Goal: Information Seeking & Learning: Learn about a topic

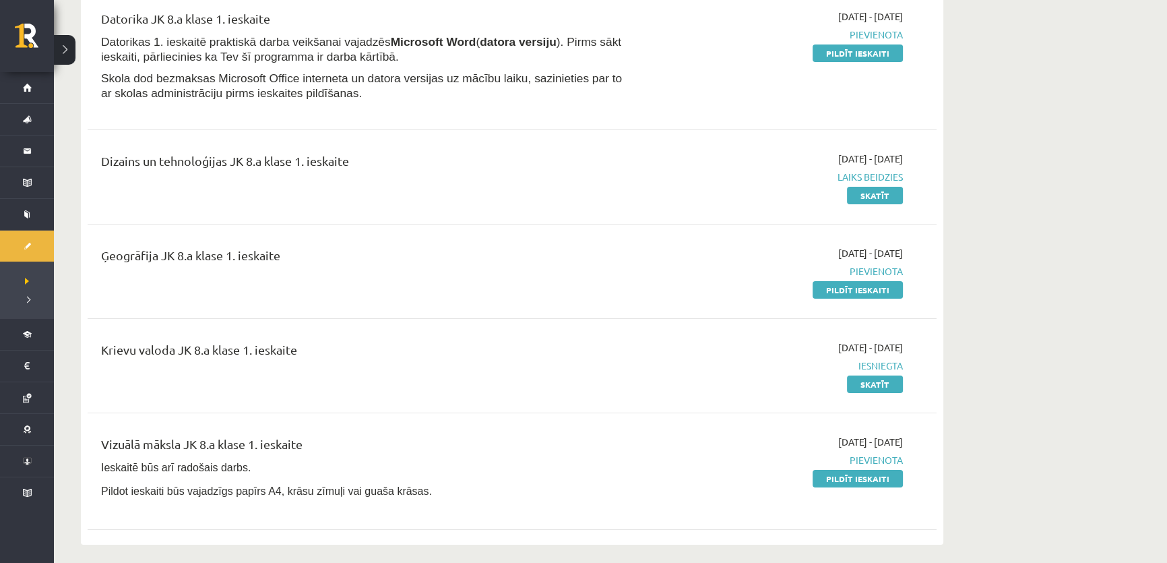
scroll to position [183, 0]
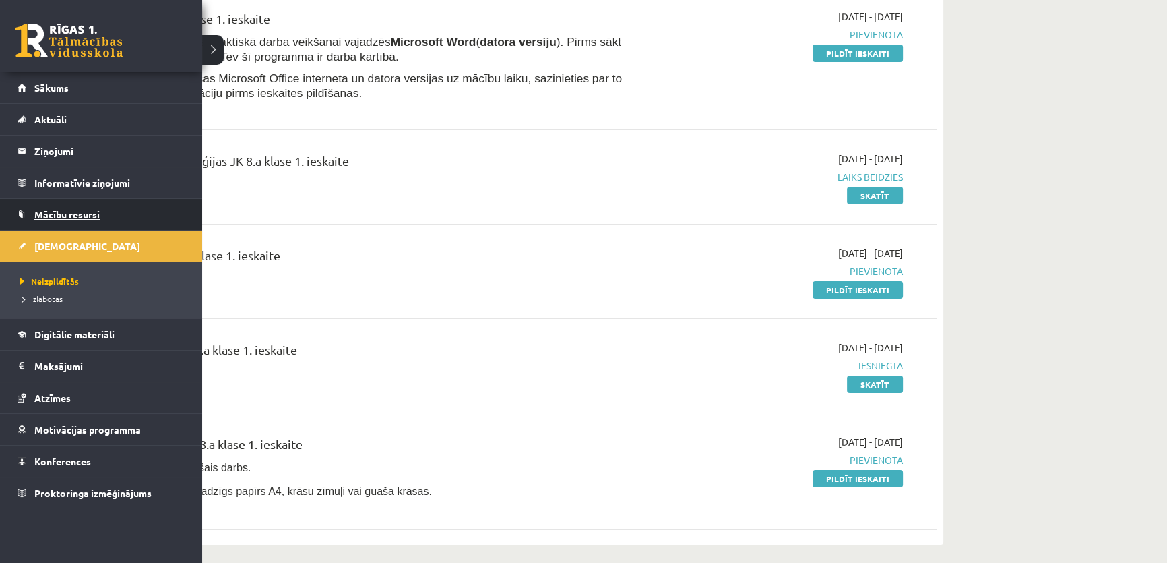
click at [123, 208] on link "Mācību resursi" at bounding box center [102, 214] width 168 height 31
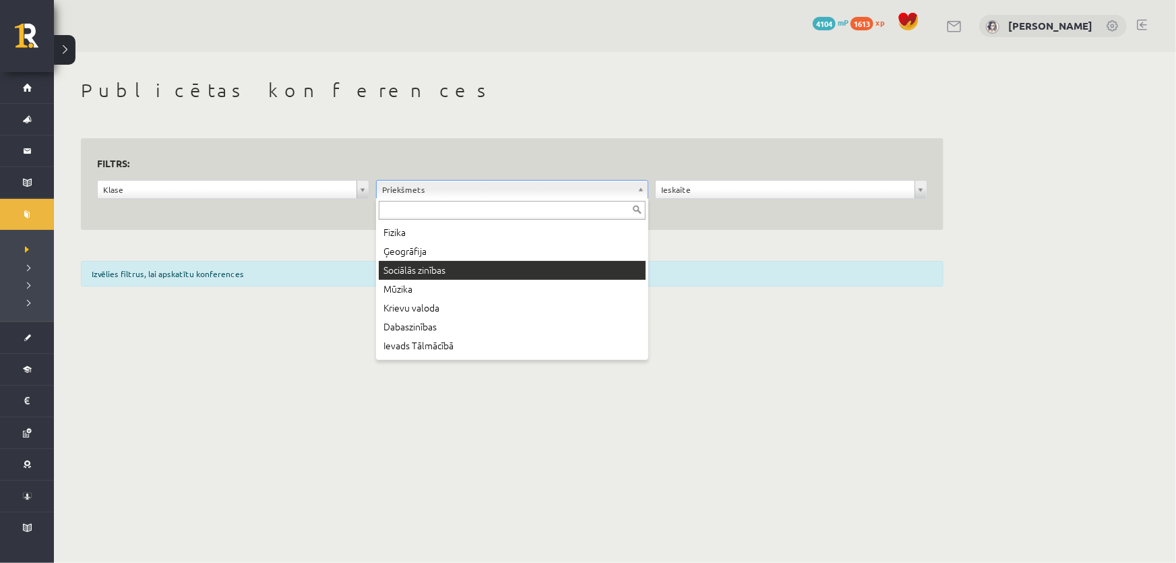
scroll to position [245, 0]
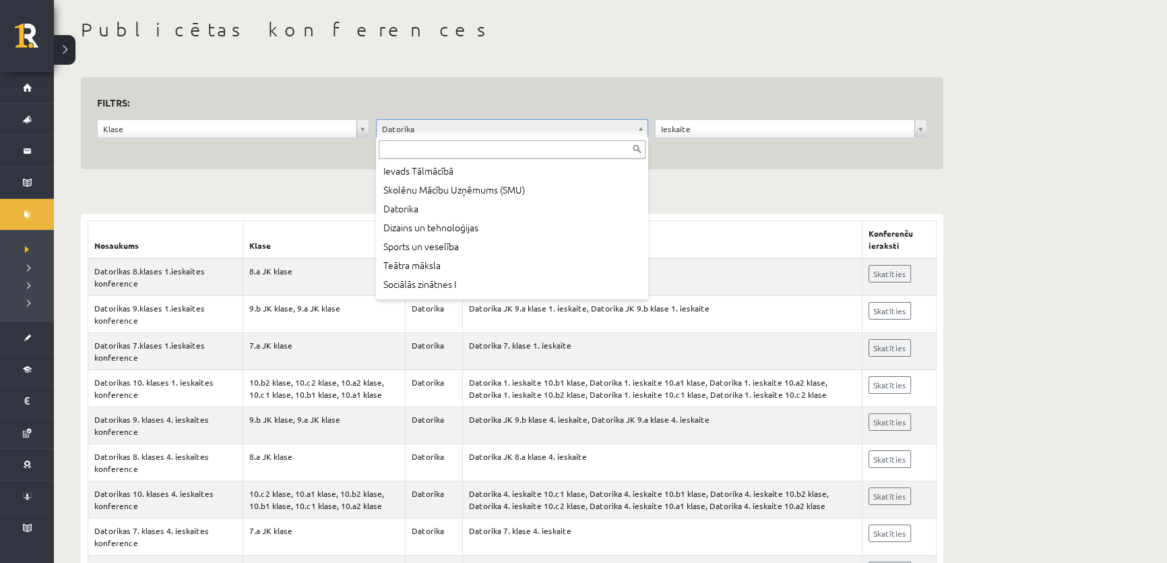
scroll to position [311, 0]
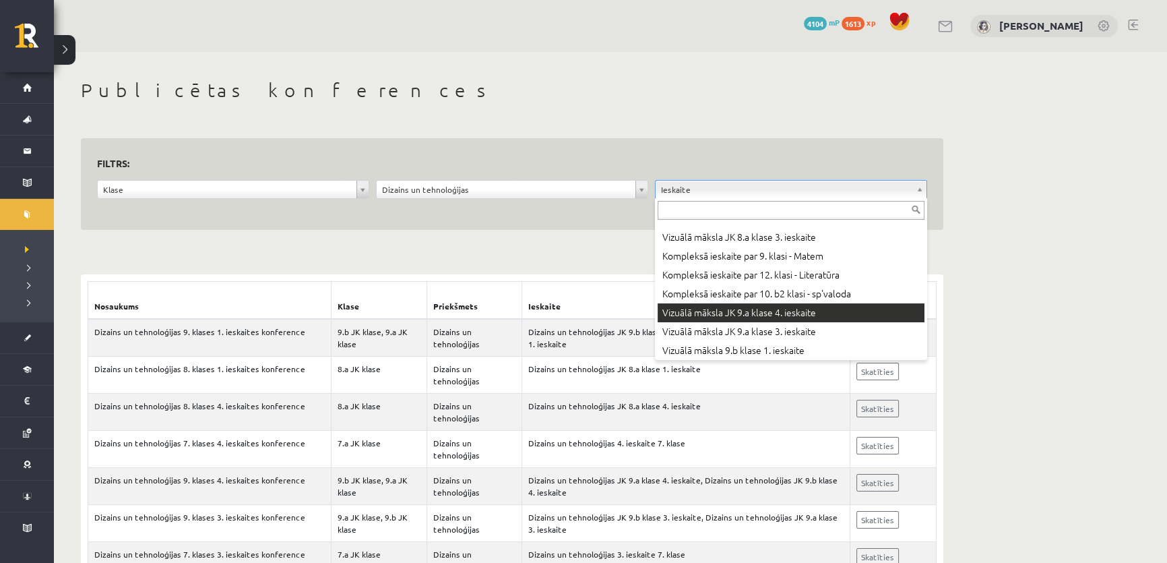
scroll to position [61, 0]
